Goal: Complete application form

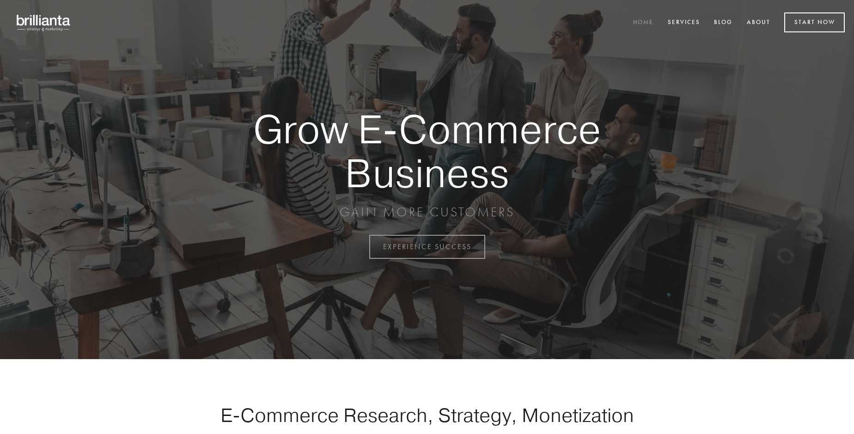
scroll to position [2422, 0]
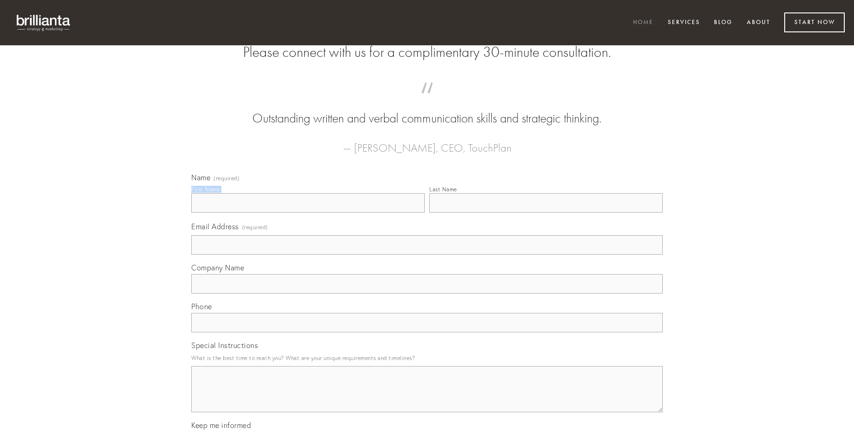
type input "[PERSON_NAME]"
click at [546, 213] on input "Last Name" at bounding box center [545, 202] width 233 height 19
type input "[PERSON_NAME]"
click at [427, 255] on input "Email Address (required)" at bounding box center [426, 244] width 471 height 19
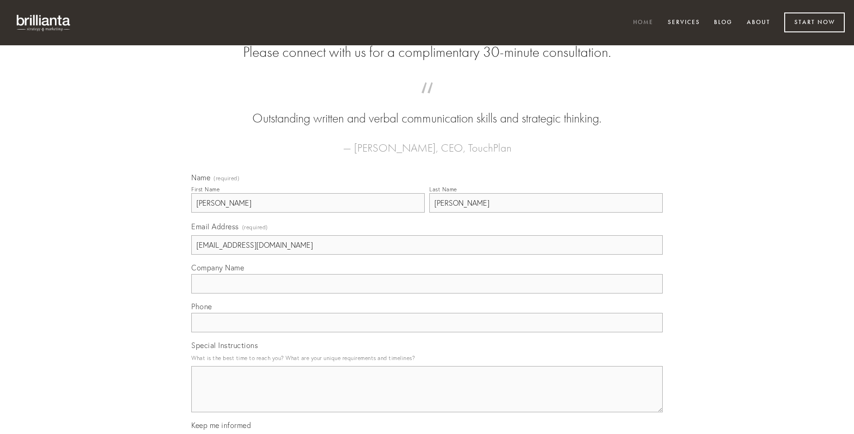
type input "[EMAIL_ADDRESS][DOMAIN_NAME]"
click at [427, 293] on input "Company Name" at bounding box center [426, 283] width 471 height 19
type input "adipiscor"
click at [427, 332] on input "text" at bounding box center [426, 322] width 471 height 19
click at [427, 397] on textarea "Special Instructions" at bounding box center [426, 389] width 471 height 46
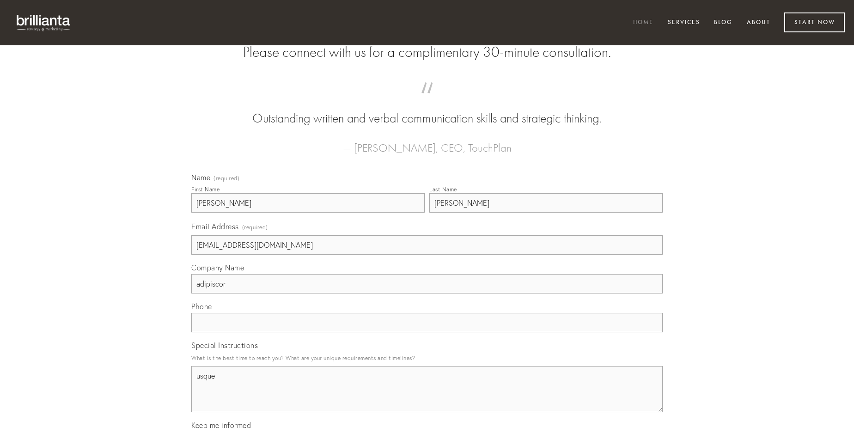
type textarea "usque"
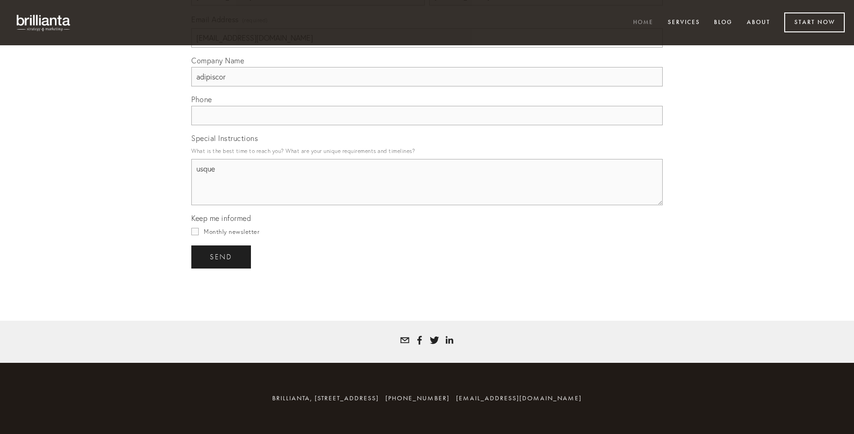
click at [222, 256] on span "send" at bounding box center [221, 257] width 23 height 8
